Goal: Find specific page/section: Find specific page/section

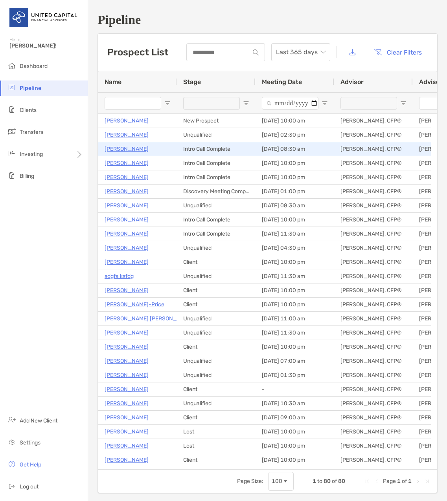
click at [123, 149] on p "[PERSON_NAME]" at bounding box center [127, 149] width 44 height 10
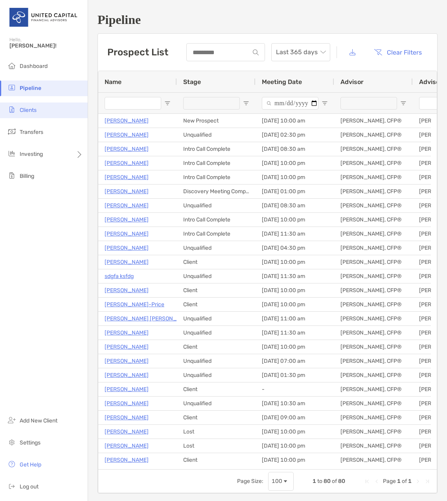
click at [28, 115] on li "Clients" at bounding box center [44, 111] width 88 height 16
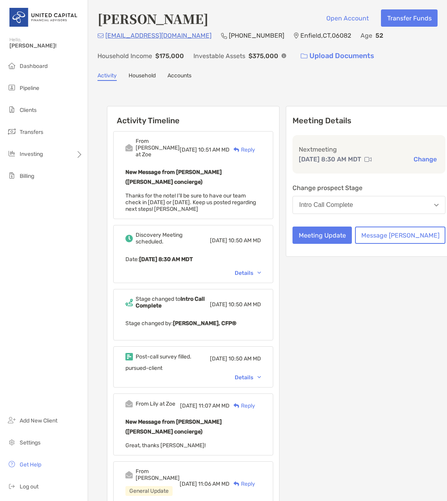
click at [261, 375] on div "Details" at bounding box center [248, 378] width 26 height 7
